Goal: Information Seeking & Learning: Find specific fact

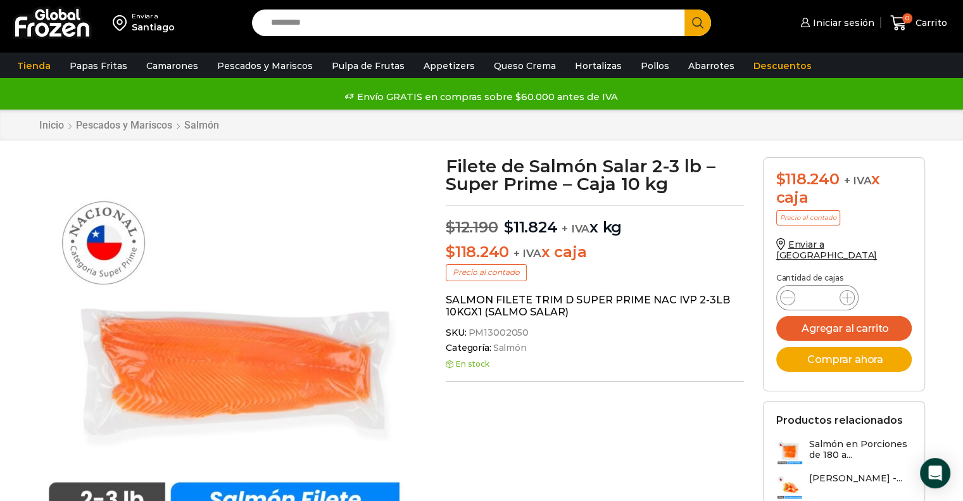
click at [428, 27] on input "Search input" at bounding box center [472, 22] width 414 height 27
click at [684, 9] on button "Search" at bounding box center [697, 22] width 27 height 27
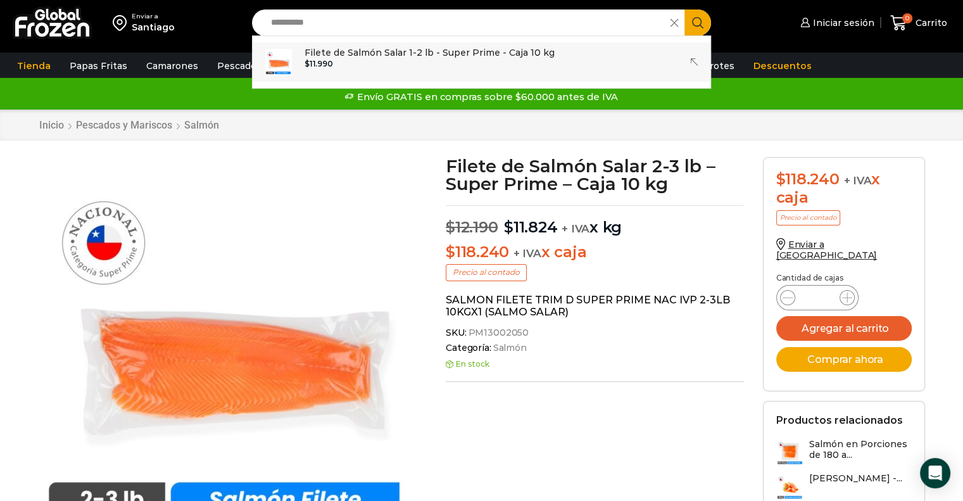
click at [405, 60] on div "$ 11.990" at bounding box center [430, 64] width 250 height 9
type input "**********"
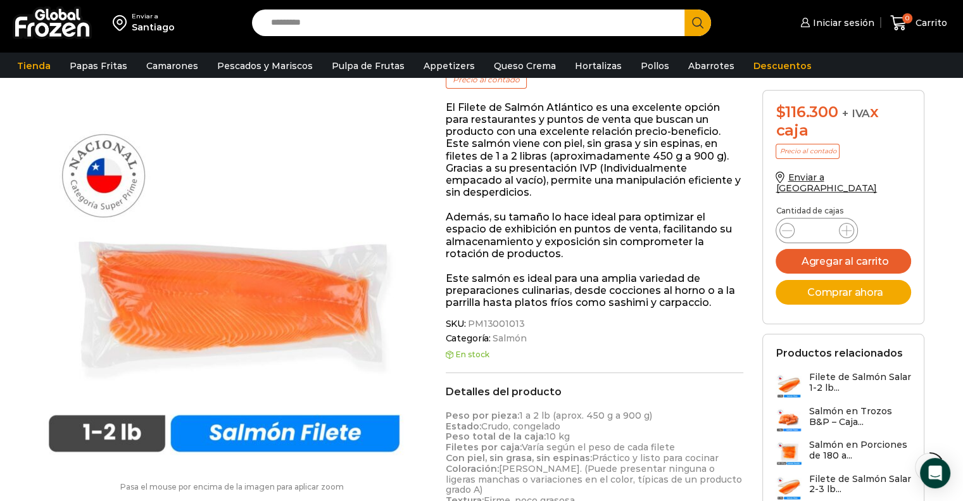
scroll to position [253, 0]
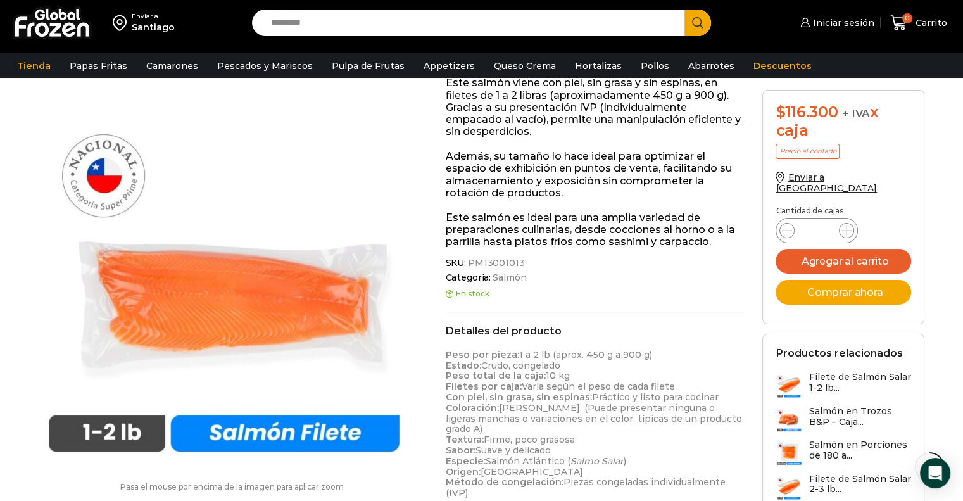
click at [519, 265] on span "SKU: PM13001013" at bounding box center [595, 263] width 298 height 11
copy span "PM13001013"
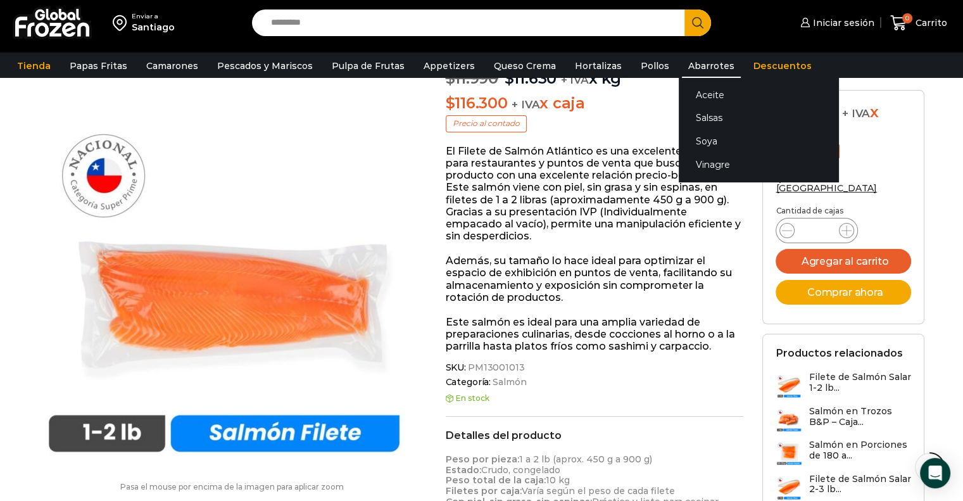
scroll to position [127, 0]
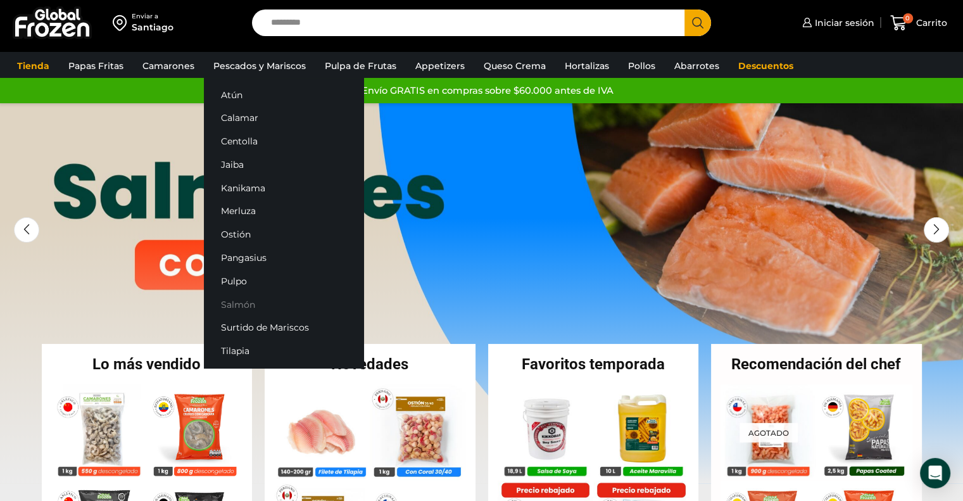
click at [235, 298] on link "Salmón" at bounding box center [284, 304] width 160 height 23
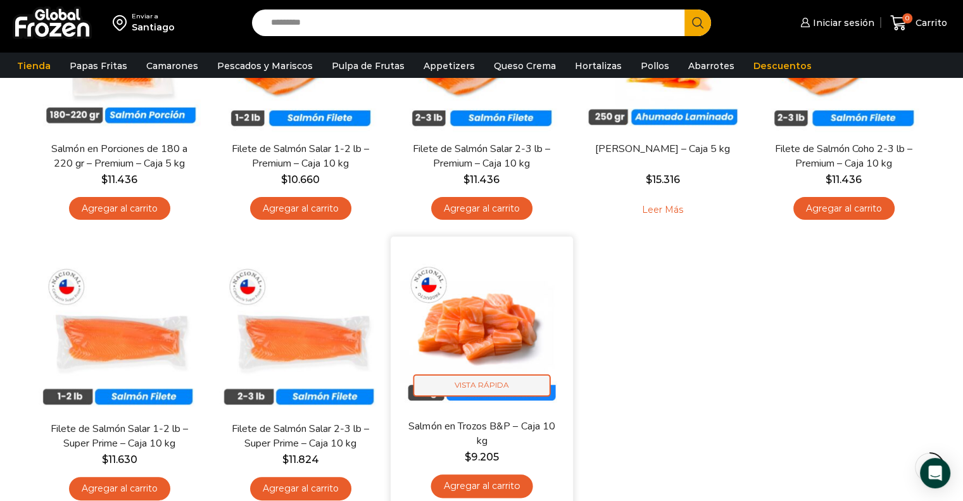
scroll to position [253, 0]
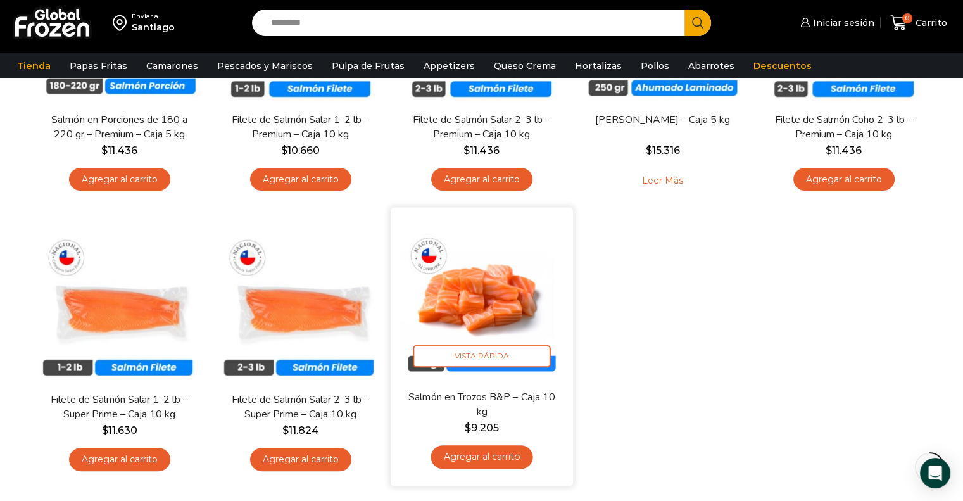
click at [469, 329] on img at bounding box center [481, 298] width 163 height 163
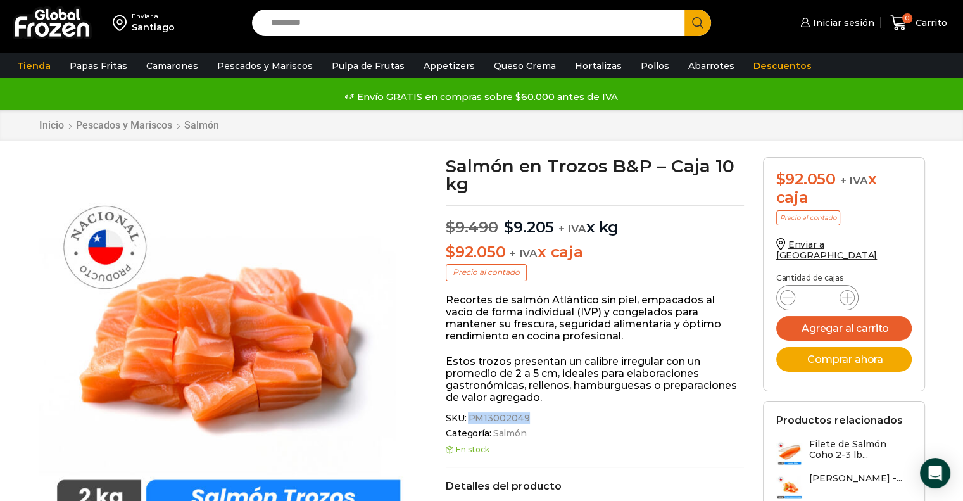
drag, startPoint x: 469, startPoint y: 419, endPoint x: 524, endPoint y: 415, distance: 55.3
click at [524, 415] on span "PM13002049" at bounding box center [498, 418] width 64 height 11
copy span "PM13002049"
